Goal: Task Accomplishment & Management: Use online tool/utility

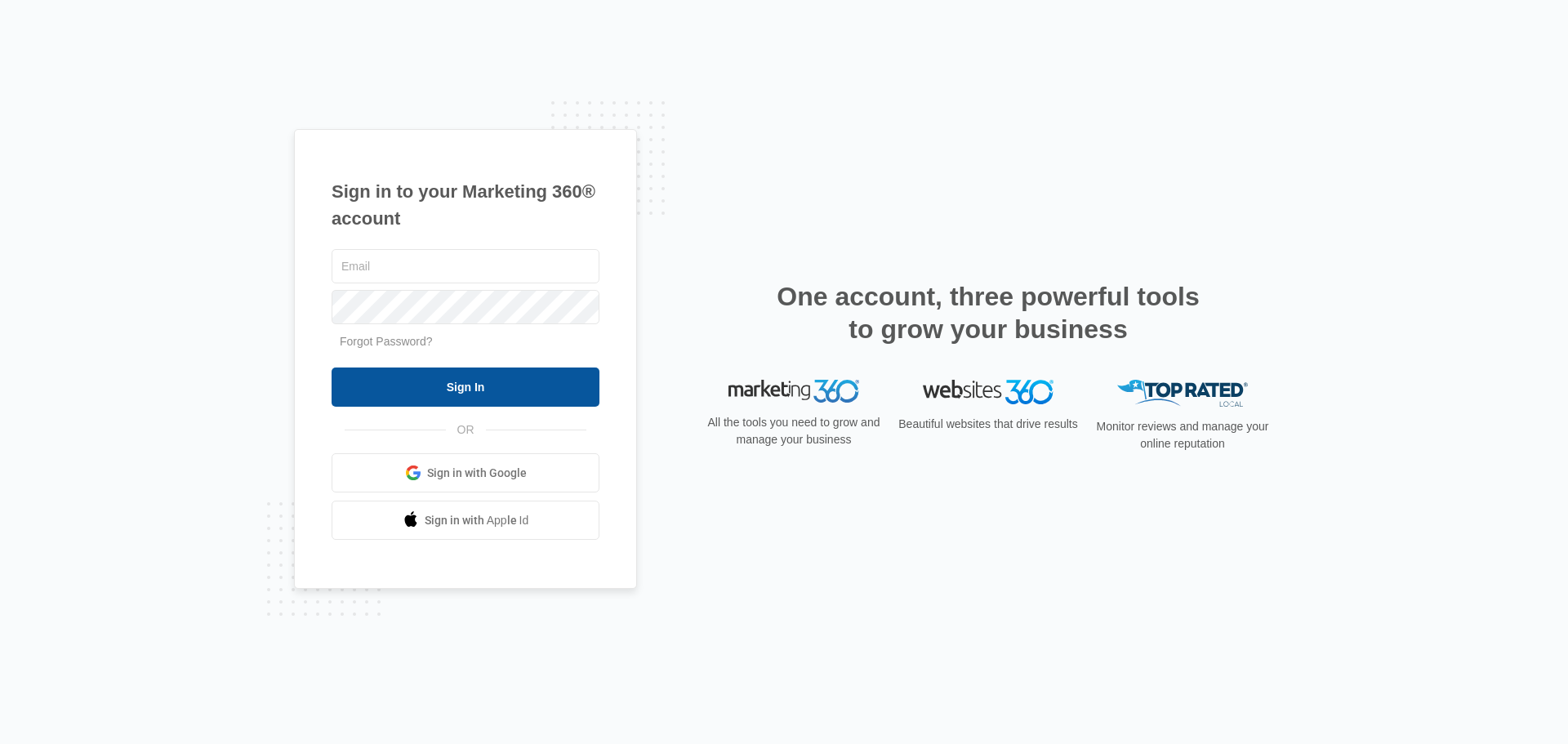
type input "[PERSON_NAME][EMAIL_ADDRESS][DOMAIN_NAME]"
click at [461, 391] on input "Sign In" at bounding box center [466, 386] width 268 height 39
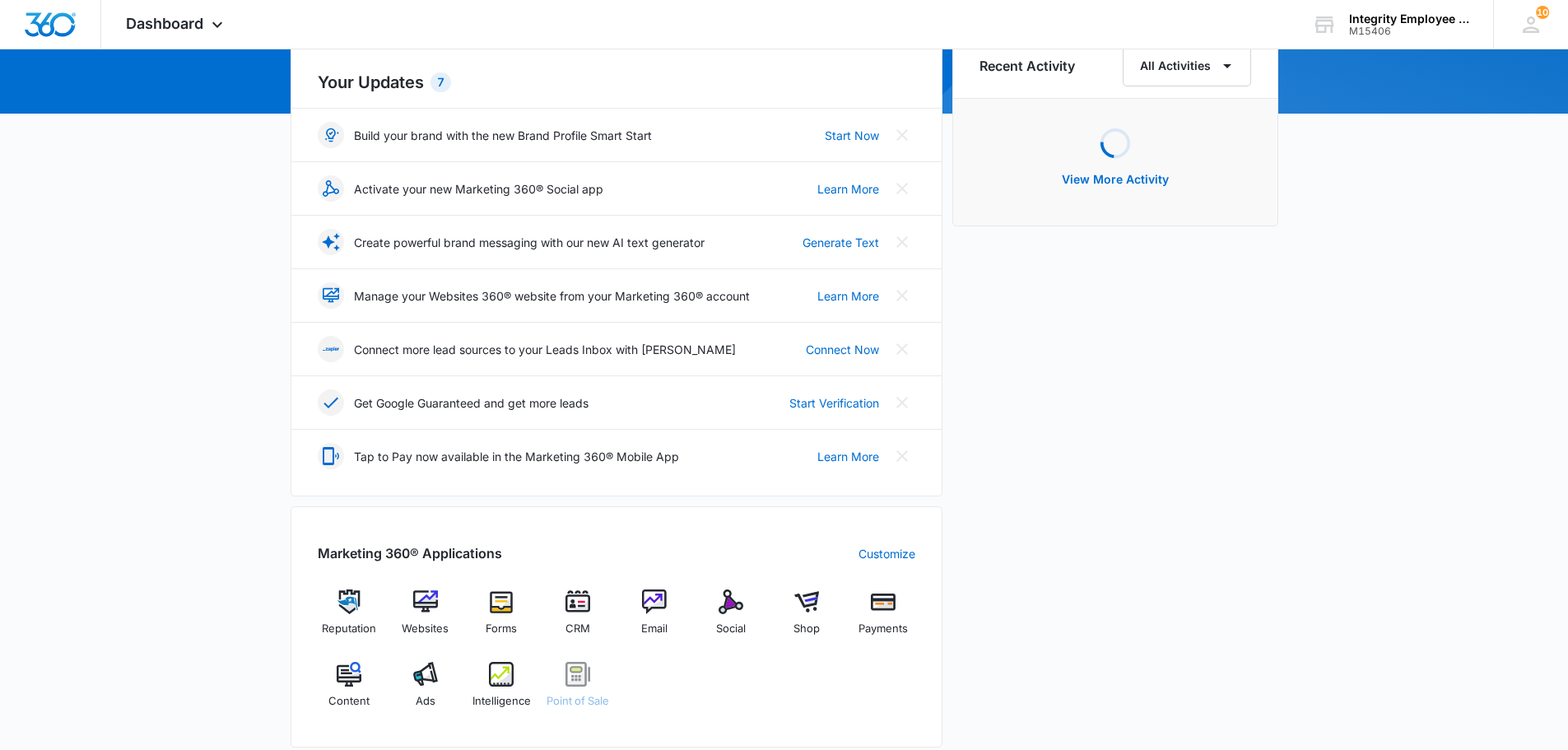
scroll to position [411, 0]
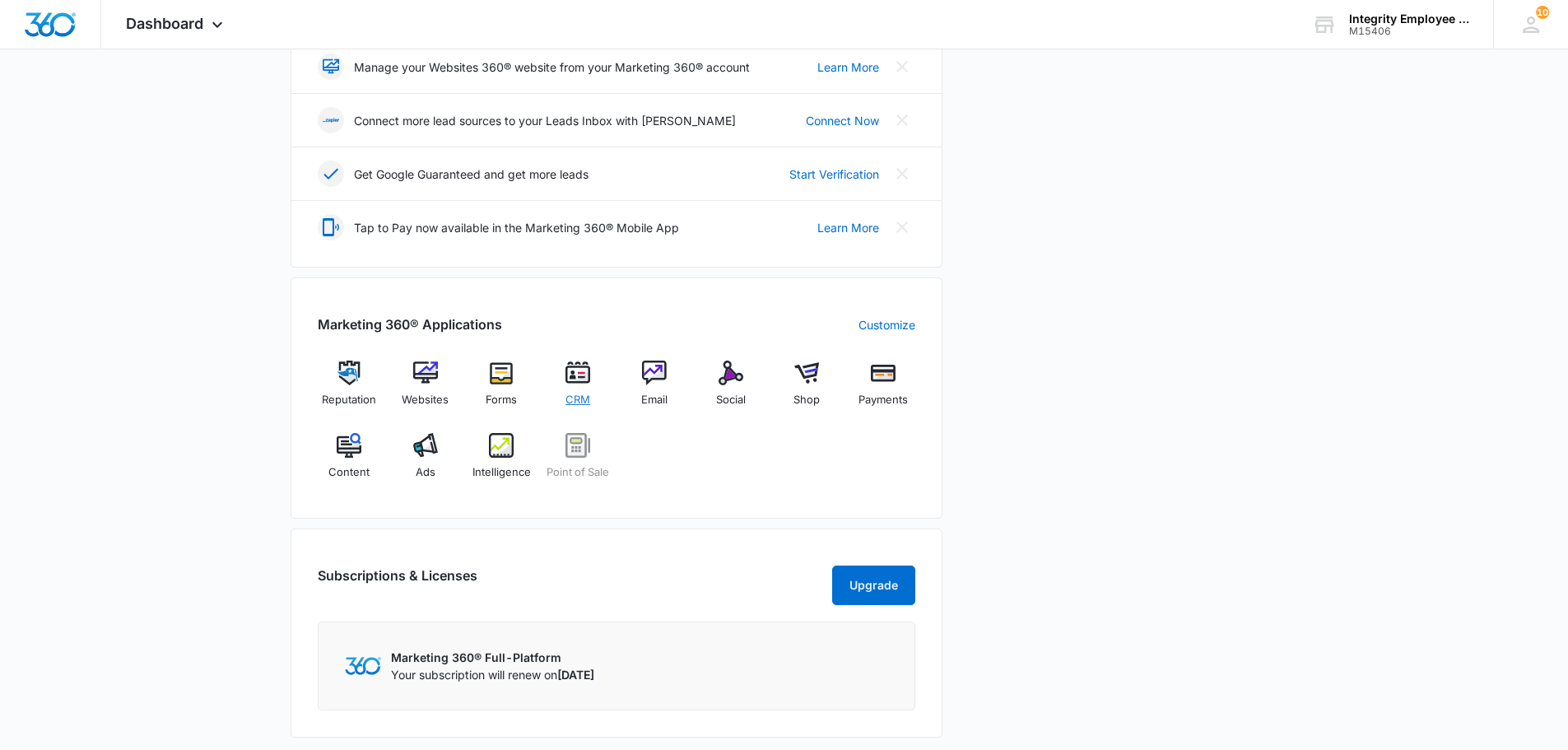
click at [560, 405] on div "CRM" at bounding box center [578, 390] width 63 height 58
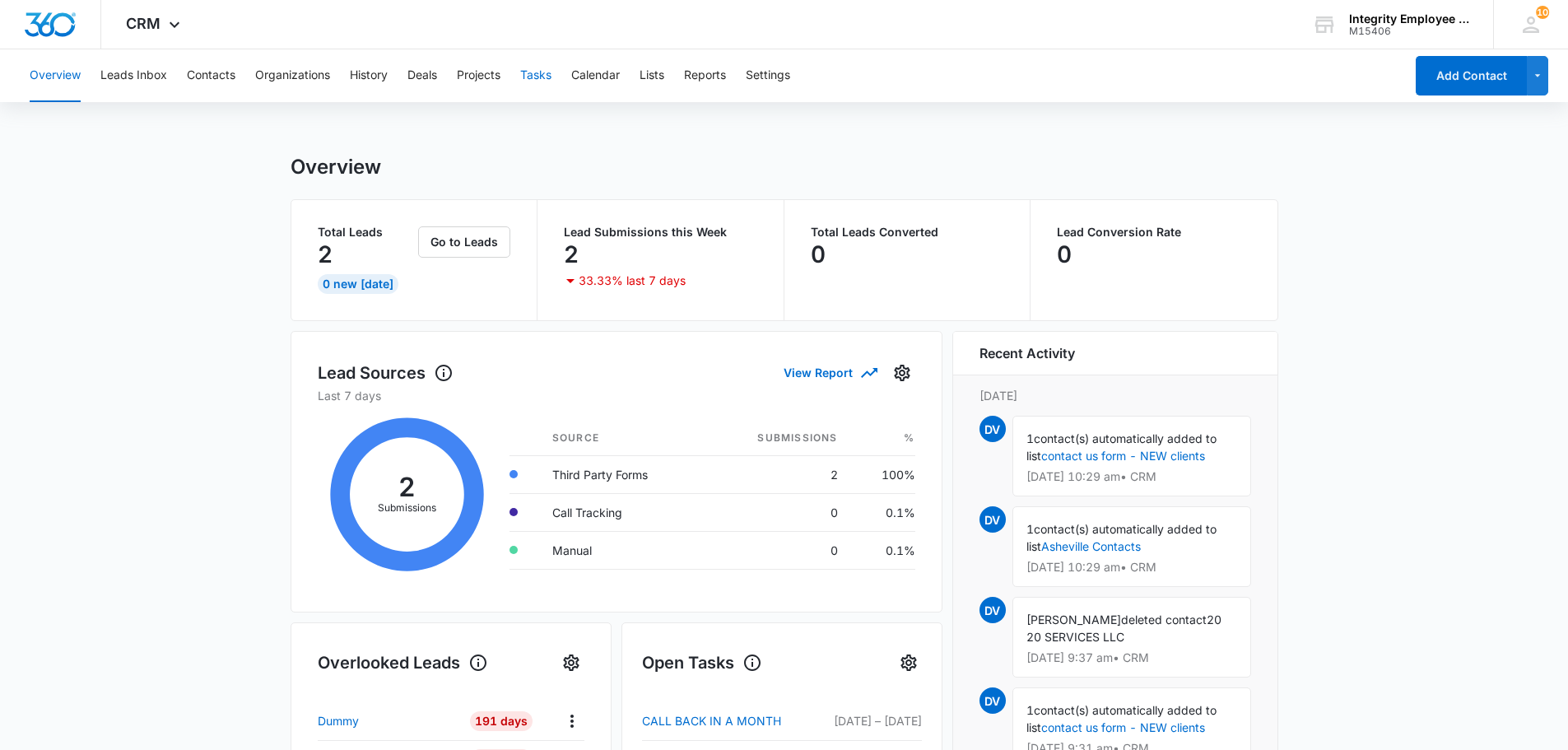
click at [541, 87] on button "Tasks" at bounding box center [535, 75] width 31 height 53
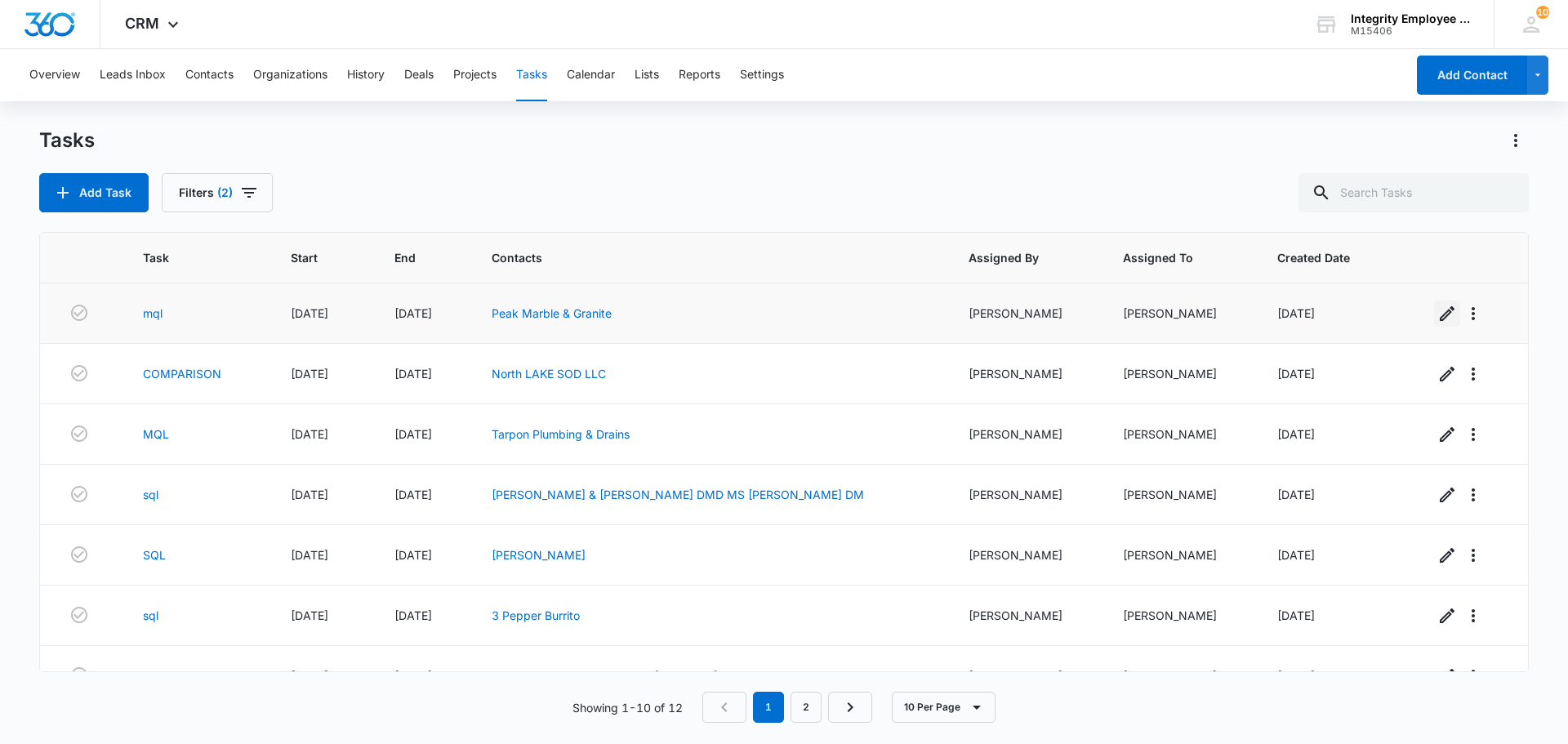
click at [1441, 322] on icon "button" at bounding box center [1447, 314] width 20 height 20
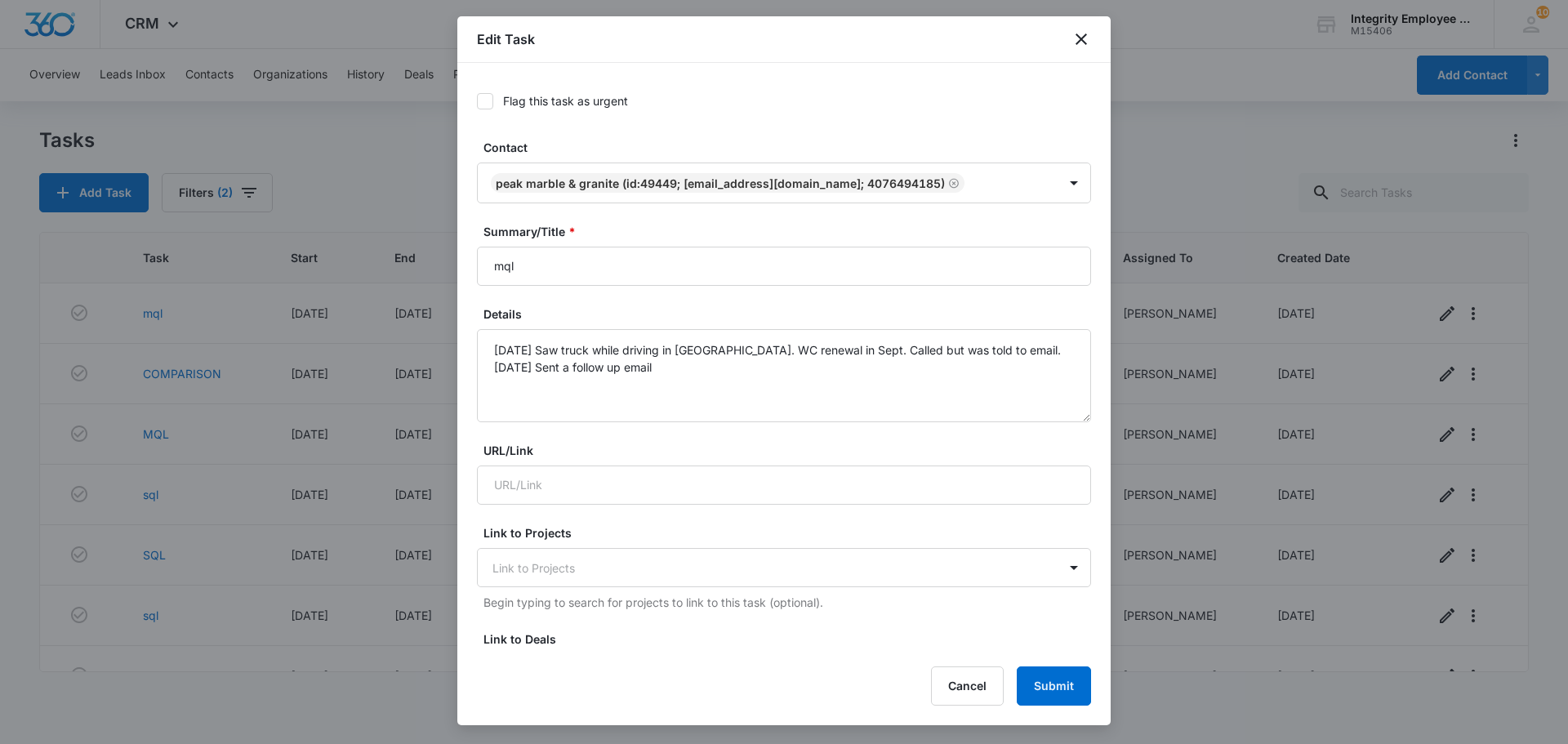
click at [1080, 28] on div "Edit Task" at bounding box center [784, 40] width 653 height 46
click at [1080, 44] on icon "close" at bounding box center [1081, 40] width 20 height 20
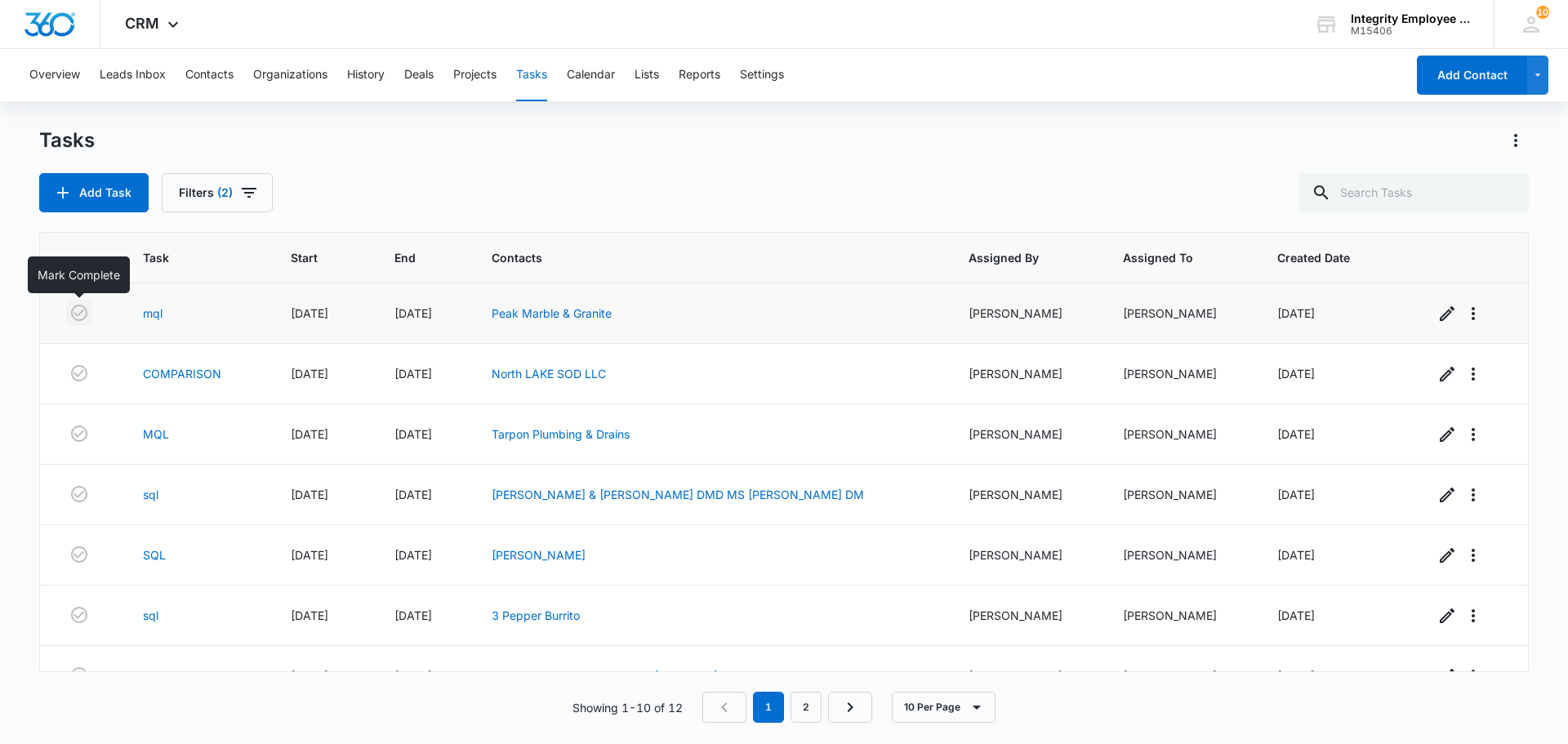
click at [83, 310] on icon "button" at bounding box center [79, 313] width 17 height 17
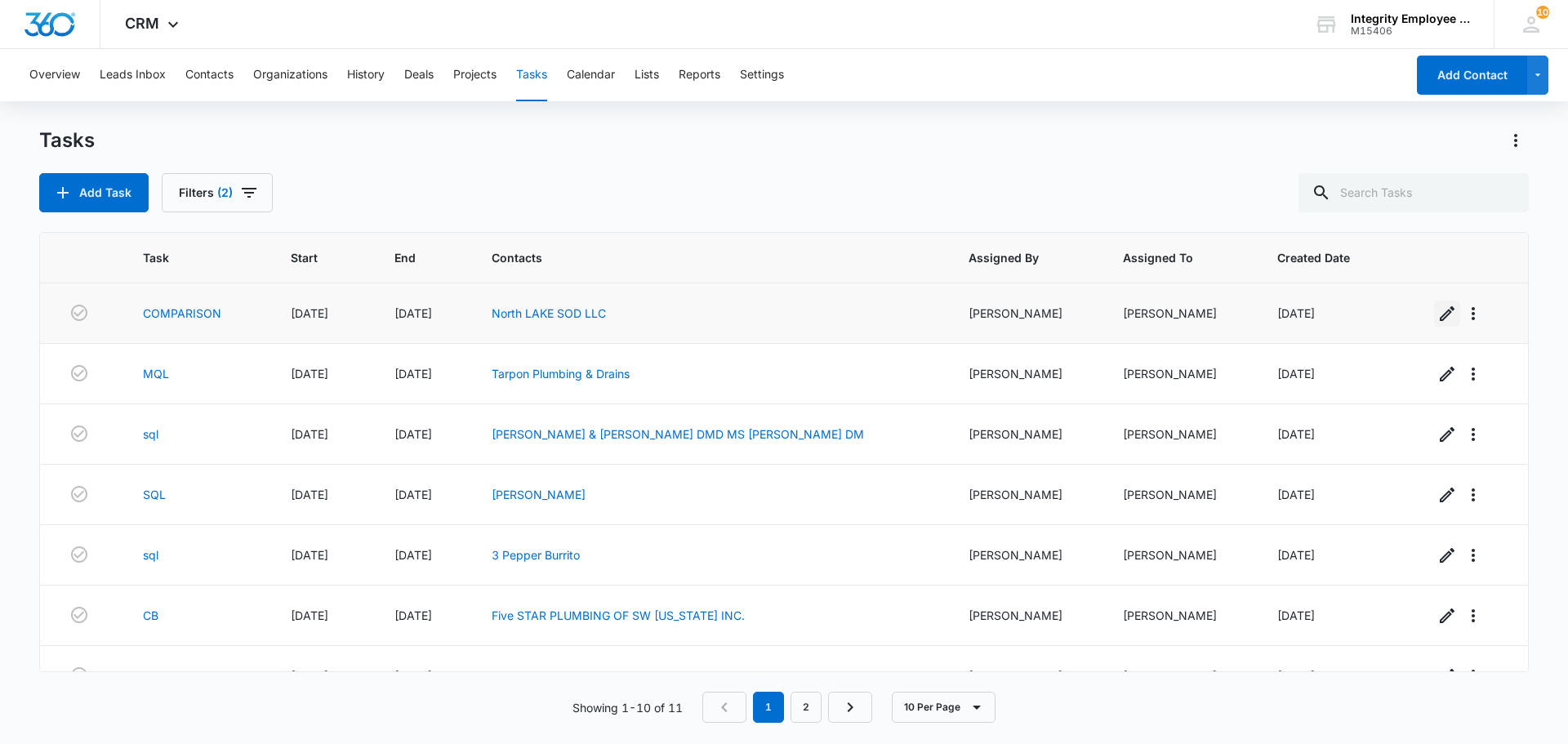
click at [1444, 319] on icon "button" at bounding box center [1447, 314] width 20 height 20
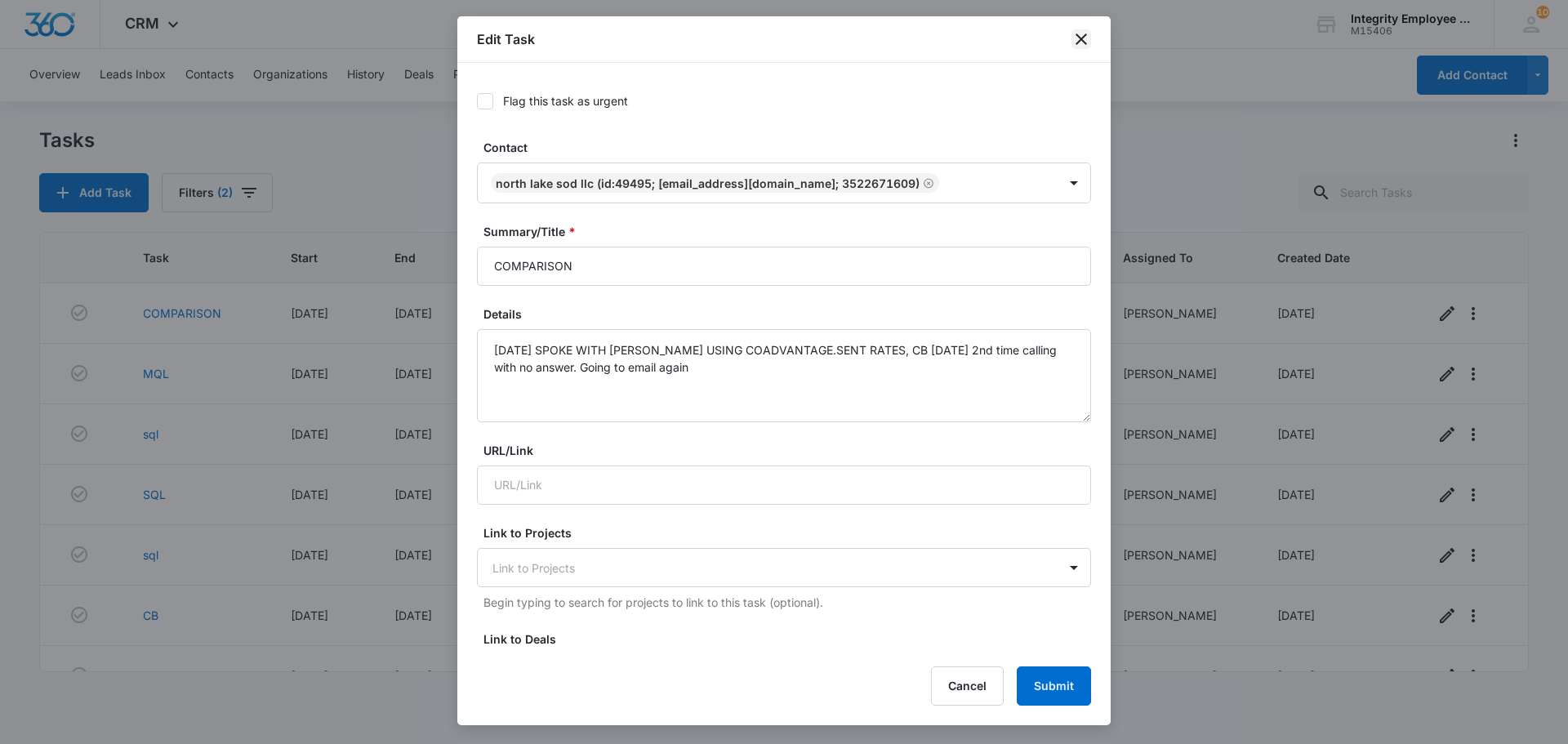
click at [1082, 41] on icon "close" at bounding box center [1081, 39] width 12 height 12
